Goal: Information Seeking & Learning: Learn about a topic

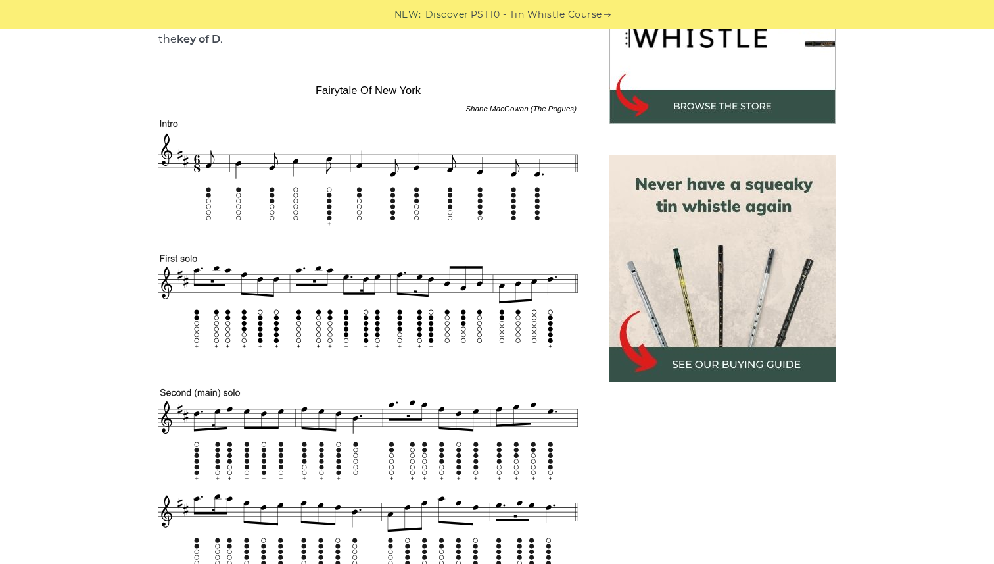
scroll to position [458, 0]
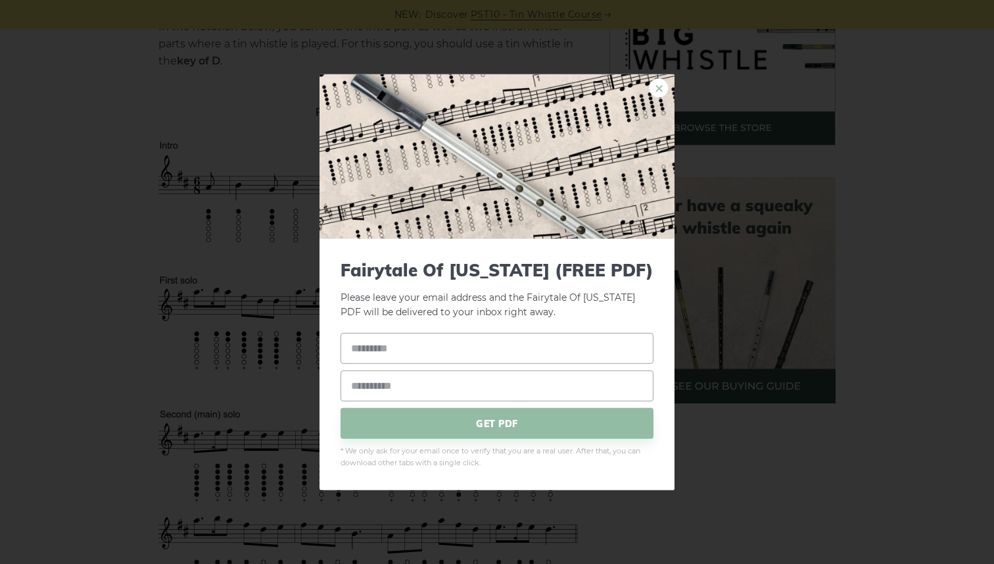
click at [659, 89] on link "×" at bounding box center [659, 88] width 20 height 20
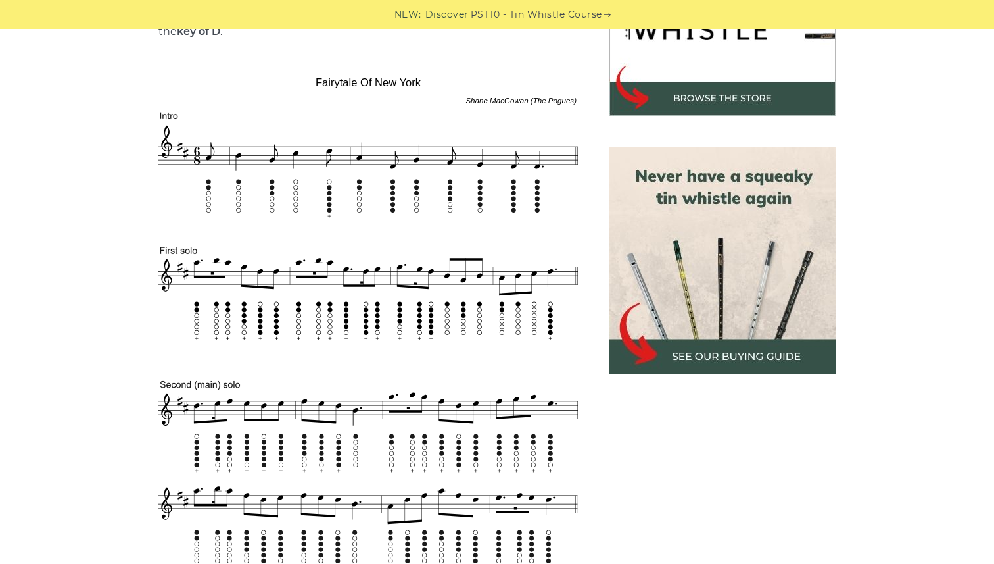
scroll to position [491, 0]
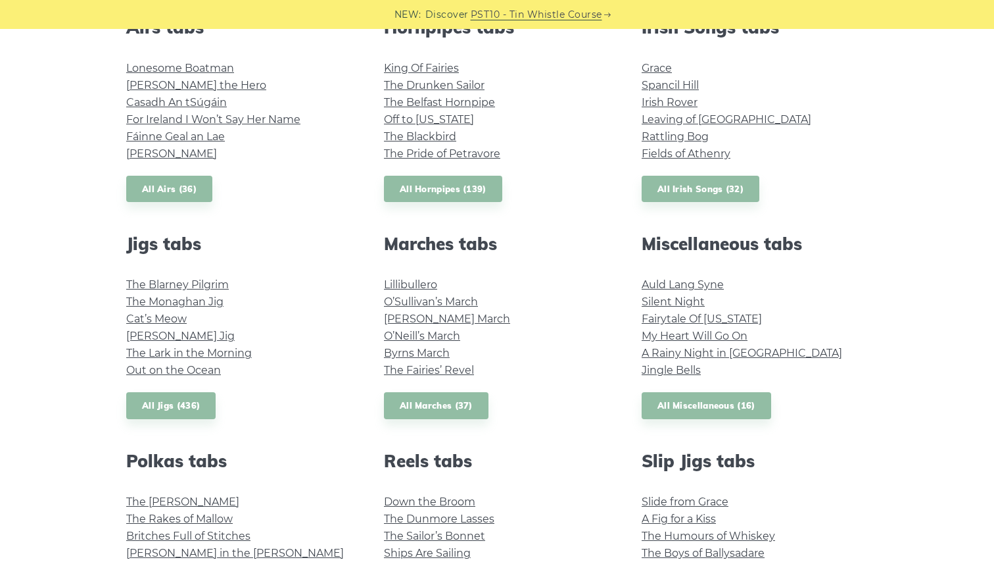
scroll to position [546, 0]
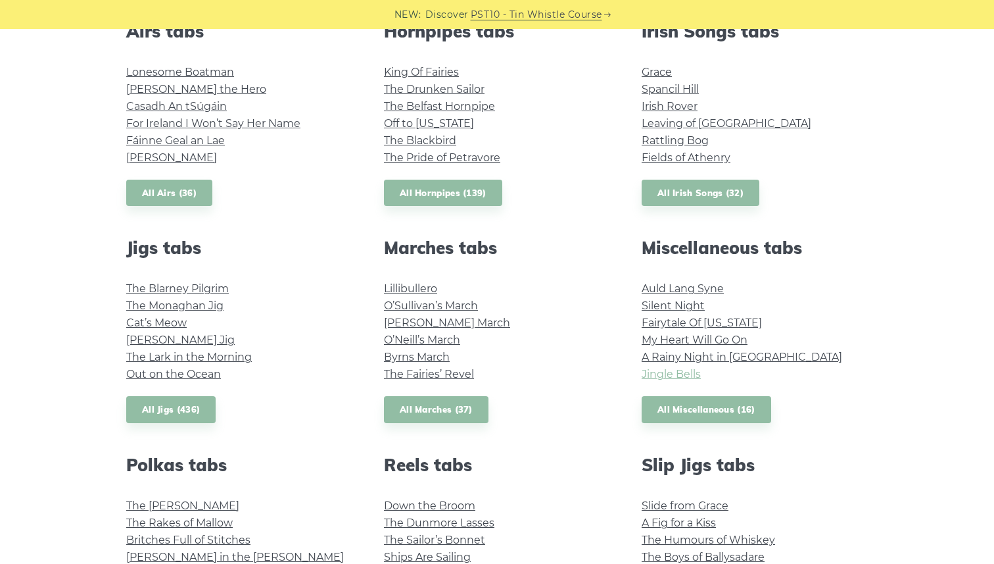
click at [694, 374] on link "Jingle Bells" at bounding box center [671, 374] width 59 height 12
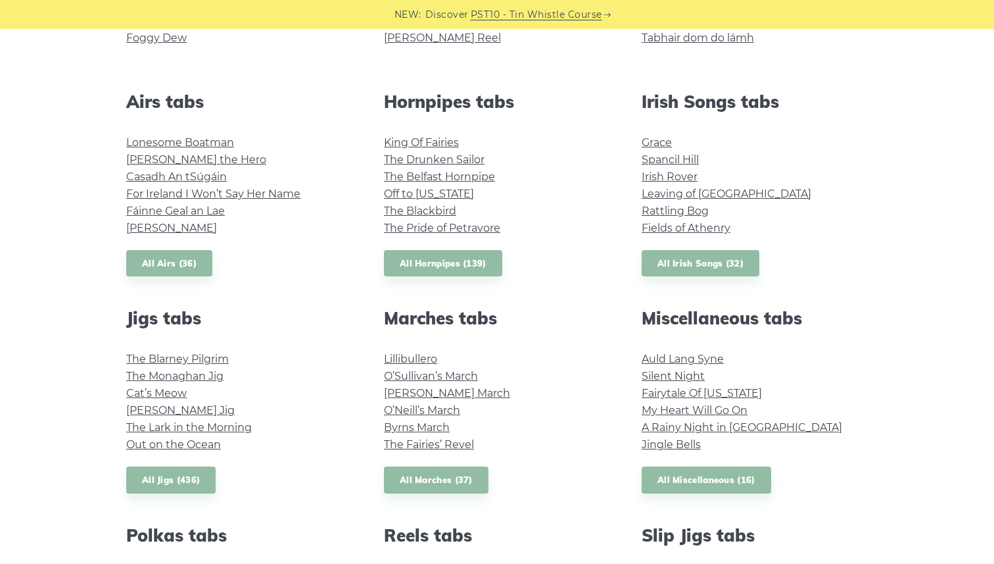
scroll to position [477, 0]
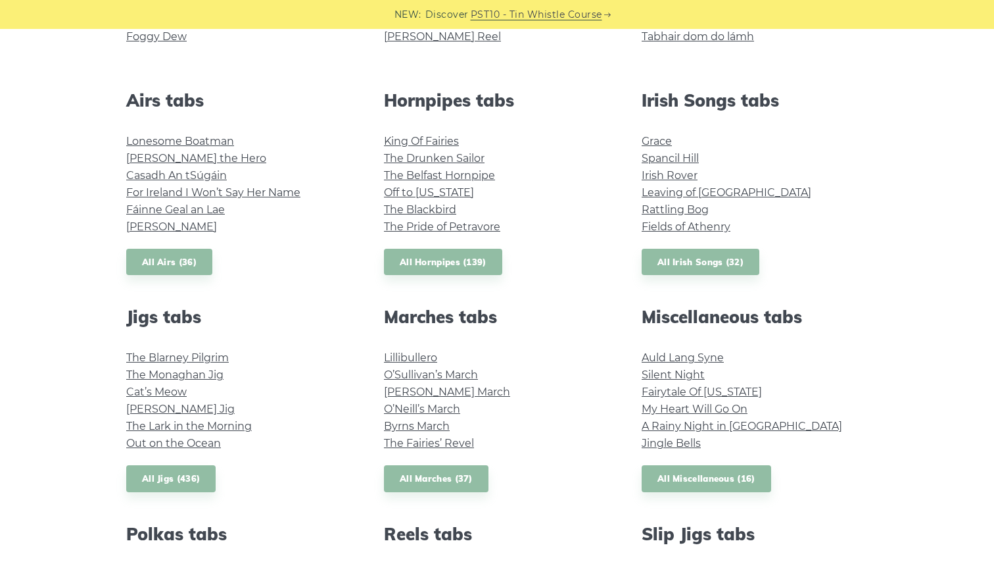
click at [706, 349] on li "Auld Lang Syne" at bounding box center [755, 357] width 226 height 17
click at [706, 354] on link "Auld Lang Syne" at bounding box center [683, 357] width 82 height 12
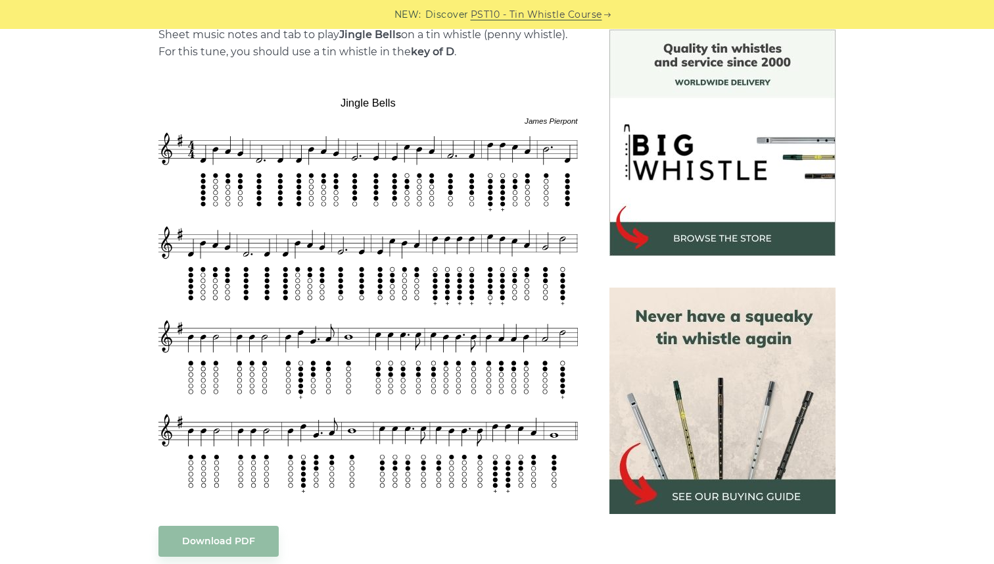
scroll to position [356, 0]
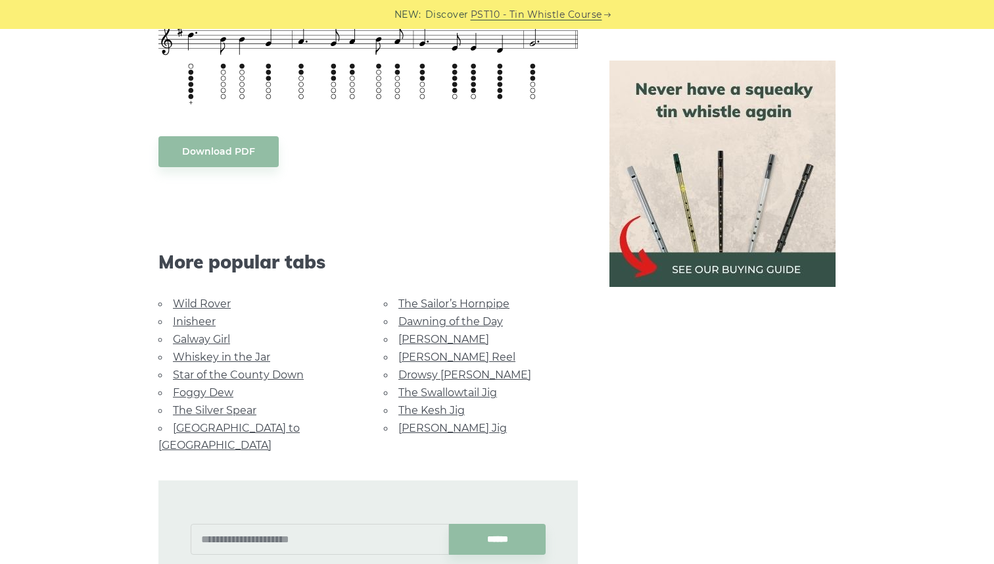
scroll to position [740, 0]
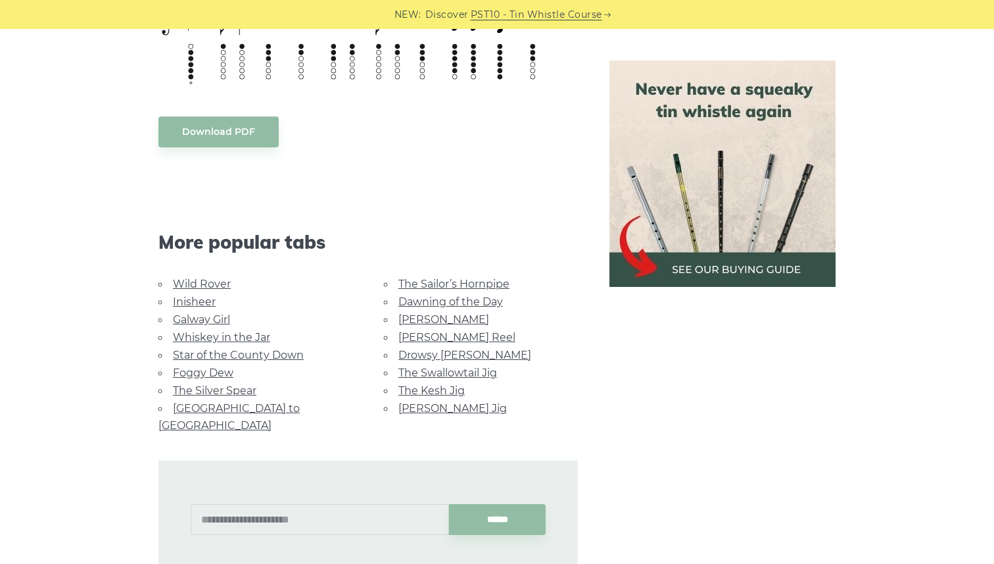
click at [212, 333] on link "Whiskey in the Jar" at bounding box center [221, 337] width 97 height 12
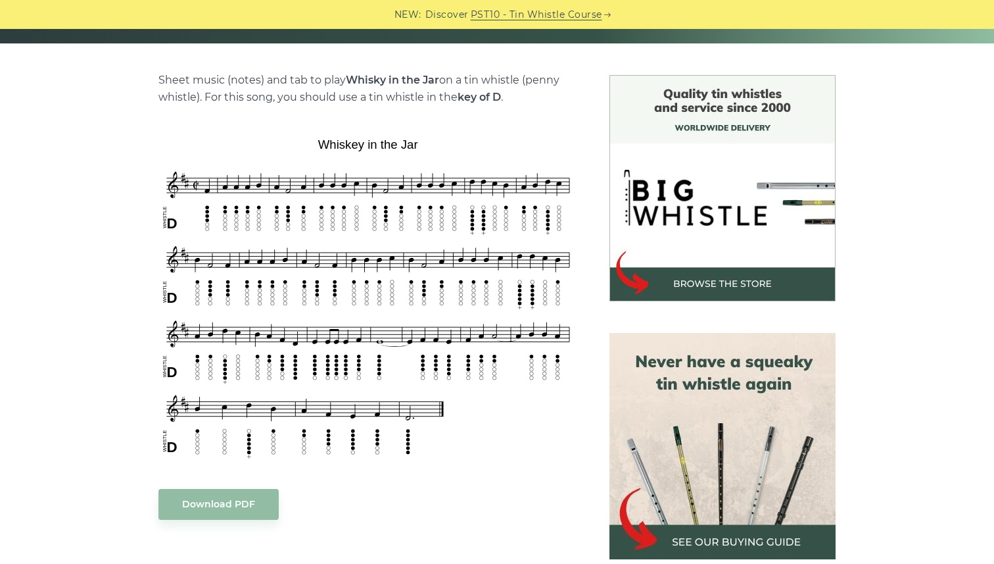
scroll to position [318, 0]
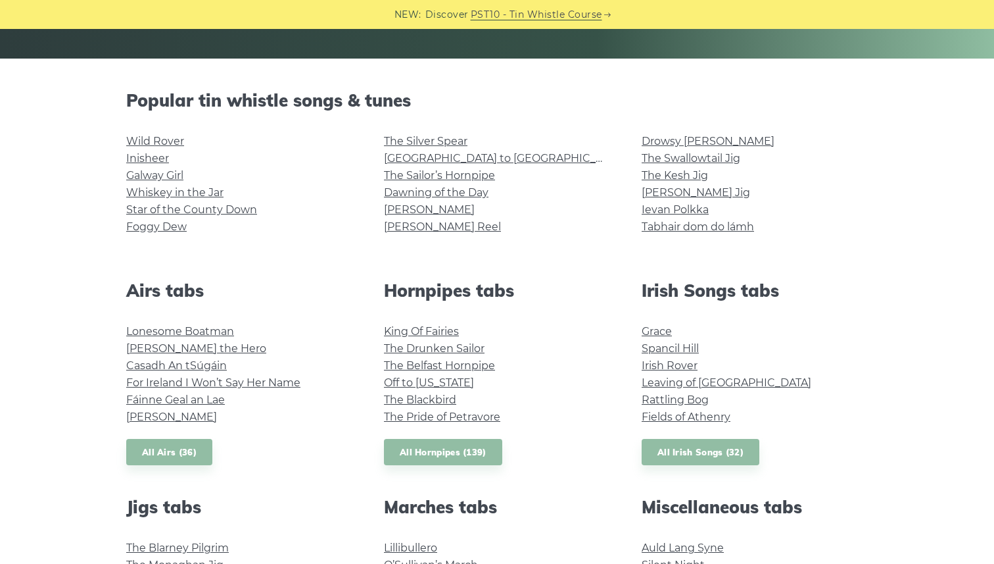
scroll to position [283, 0]
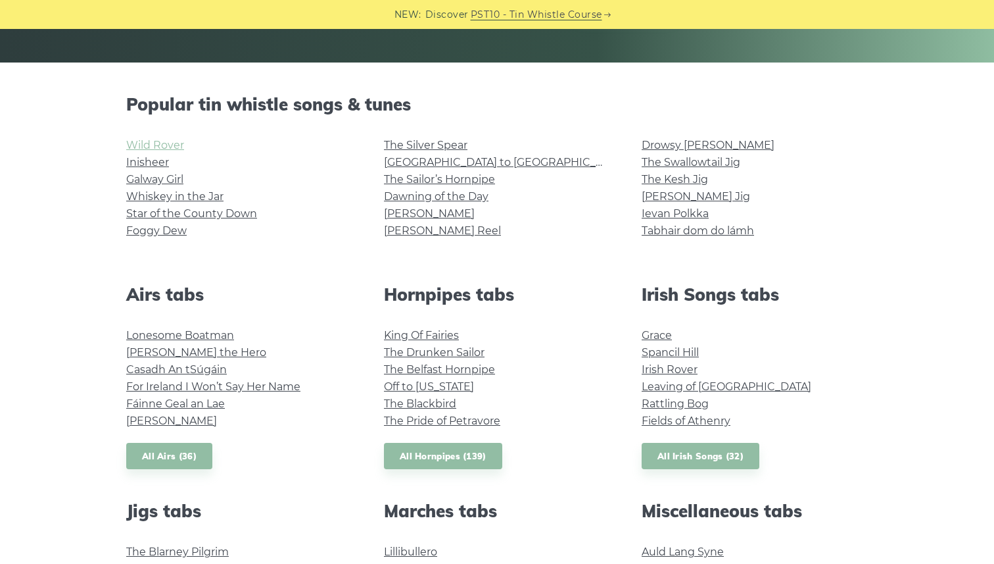
click at [156, 148] on link "Wild Rover" at bounding box center [155, 145] width 58 height 12
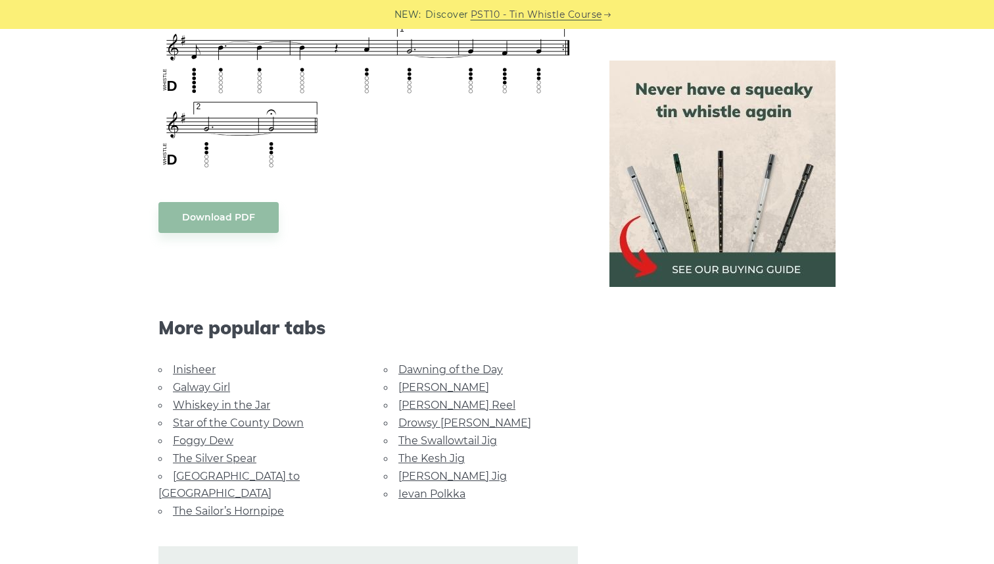
scroll to position [1168, 0]
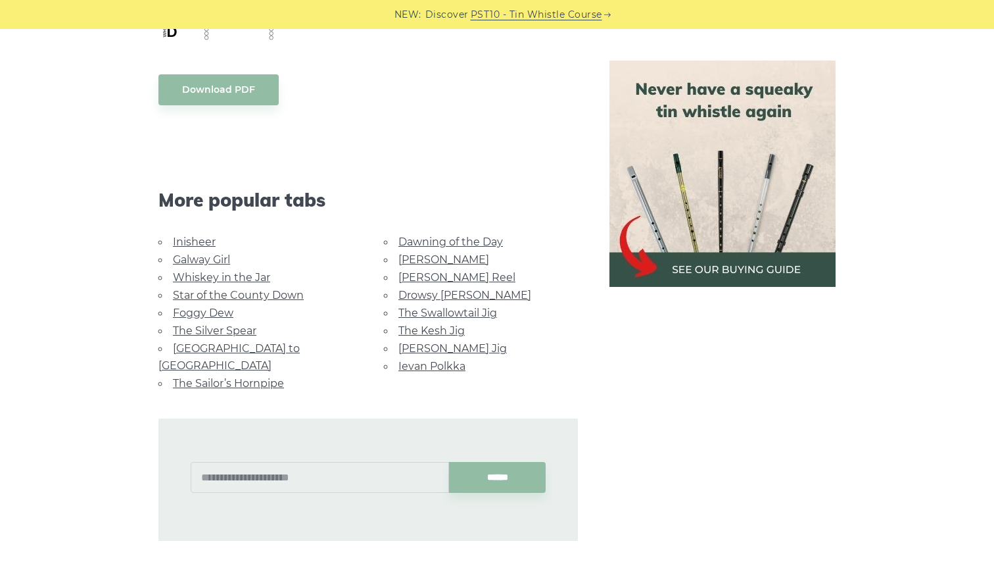
click at [204, 289] on link "Star of the County Down" at bounding box center [238, 295] width 131 height 12
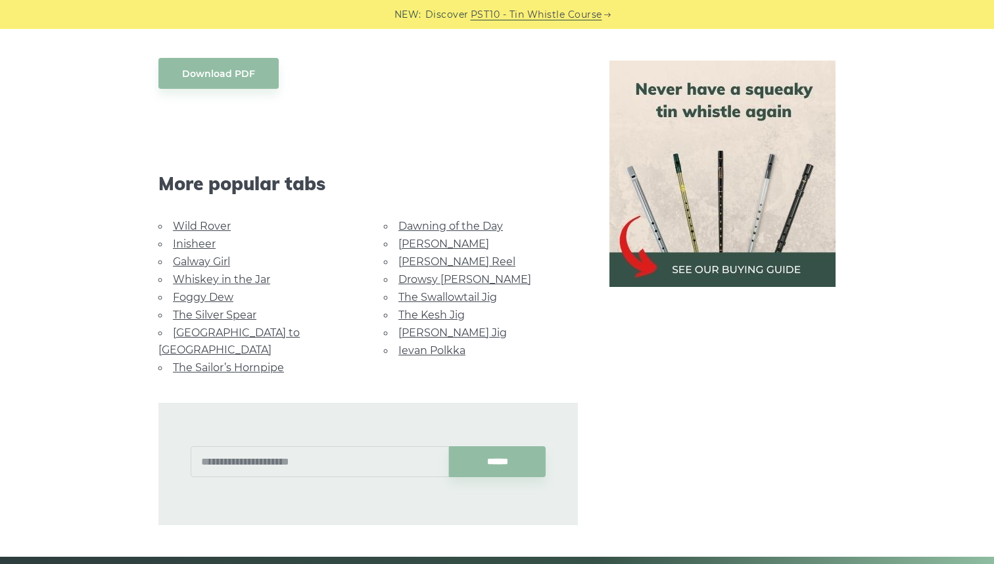
scroll to position [838, 0]
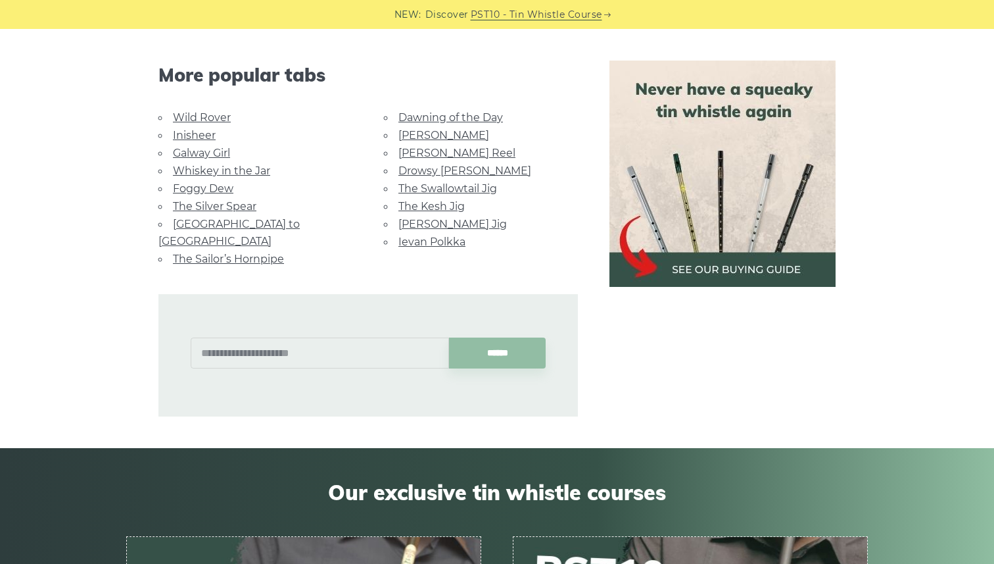
click at [208, 168] on link "Whiskey in the Jar" at bounding box center [221, 170] width 97 height 12
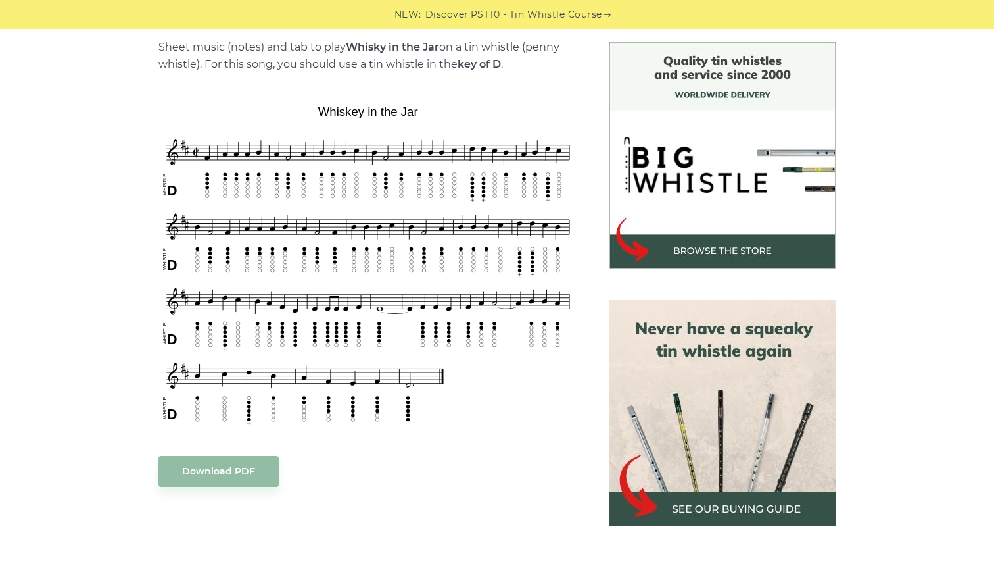
scroll to position [322, 0]
